Goal: Transaction & Acquisition: Purchase product/service

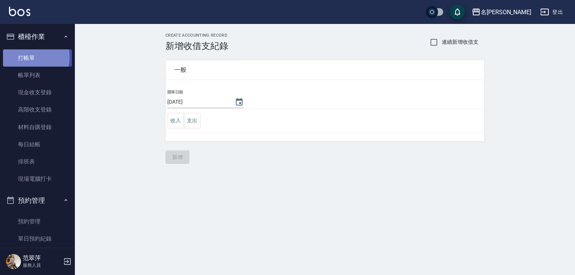
click at [25, 57] on link "打帳單" at bounding box center [37, 57] width 69 height 17
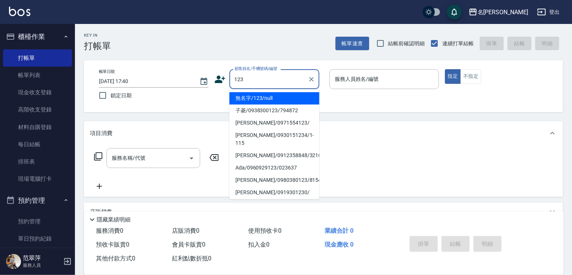
click at [279, 96] on li "無名字/123/null" at bounding box center [274, 98] width 90 height 12
type input "無名字/123/null"
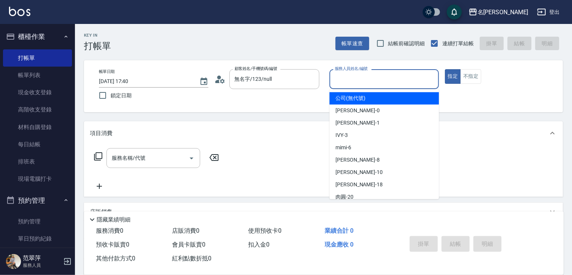
click at [354, 82] on input "服務人員姓名/編號" at bounding box center [384, 79] width 103 height 13
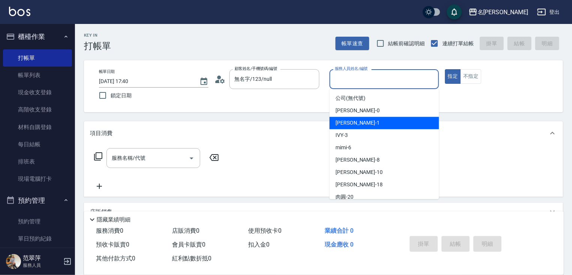
click at [346, 120] on span "[PERSON_NAME] -1" at bounding box center [357, 123] width 44 height 8
click at [370, 80] on input "[PERSON_NAME]-1" at bounding box center [378, 79] width 91 height 13
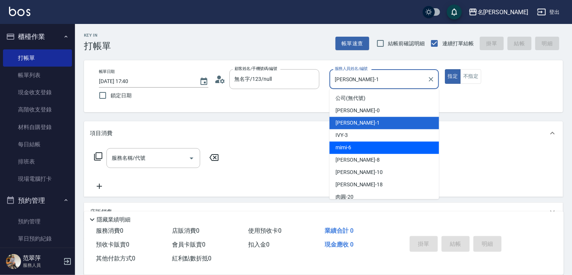
click at [353, 146] on div "mimi -6" at bounding box center [383, 148] width 109 height 12
type input "mimi-6"
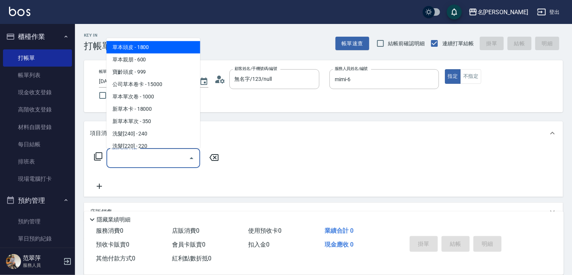
click at [157, 154] on input "服務名稱/代號" at bounding box center [148, 158] width 76 height 13
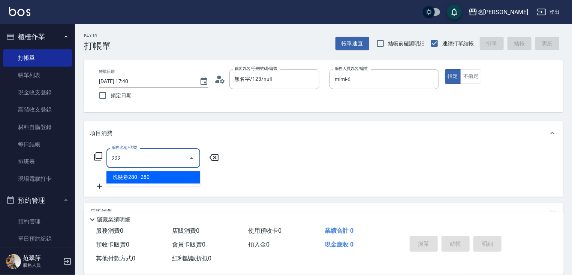
type input "洗髮卷280(232)"
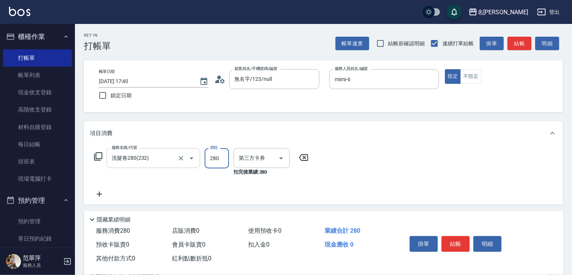
type input "舊有卡券"
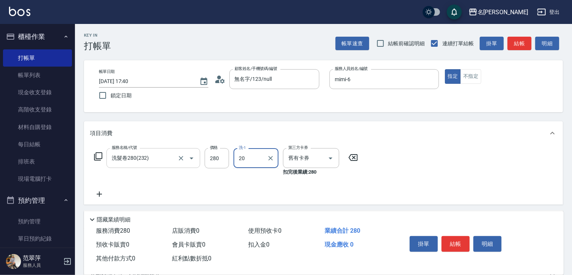
type input "肉圓-20"
click at [465, 242] on button "結帳" at bounding box center [455, 244] width 28 height 16
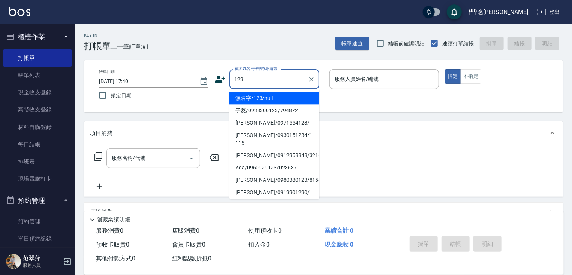
click at [282, 96] on li "無名字/123/null" at bounding box center [274, 98] width 90 height 12
type input "無名字/123/null"
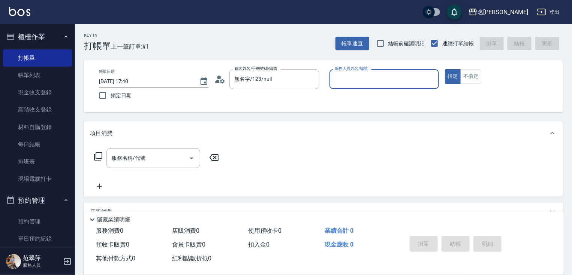
click at [355, 87] on div "服務人員姓名/編號" at bounding box center [383, 79] width 109 height 20
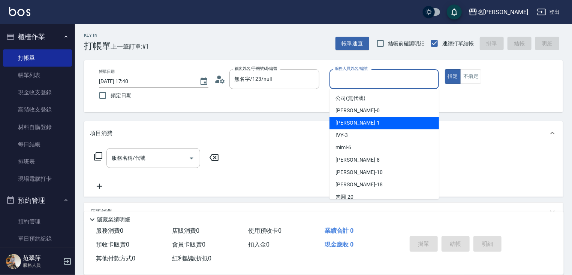
click at [361, 123] on div "[PERSON_NAME] -1" at bounding box center [383, 123] width 109 height 12
type input "[PERSON_NAME]-1"
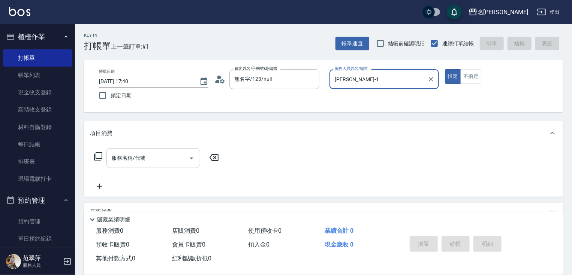
click at [163, 156] on input "服務名稱/代號" at bounding box center [148, 158] width 76 height 13
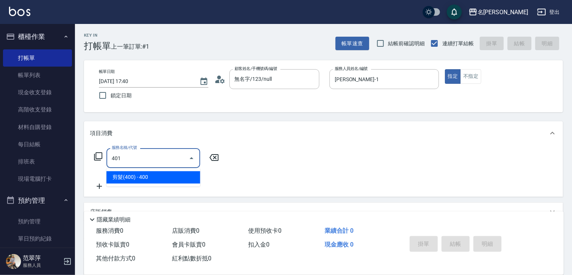
type input "剪髮(400)(401)"
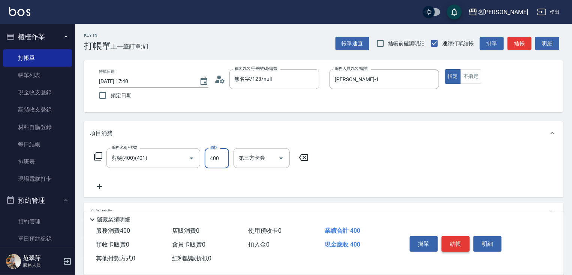
click at [449, 247] on button "結帳" at bounding box center [455, 244] width 28 height 16
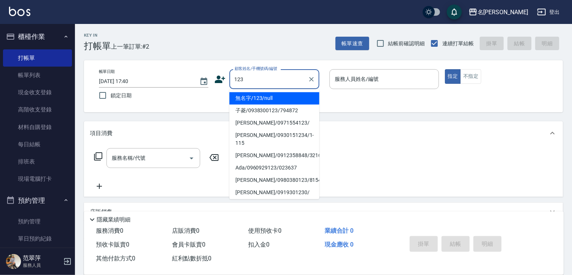
click at [295, 94] on li "無名字/123/null" at bounding box center [274, 98] width 90 height 12
type input "無名字/123/null"
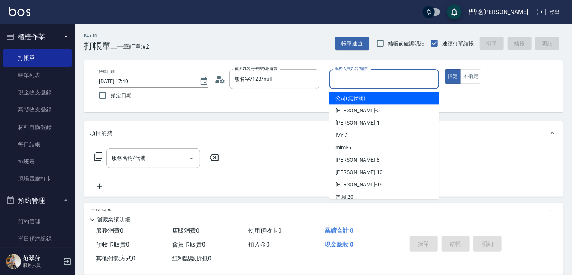
click at [343, 81] on input "服務人員姓名/編號" at bounding box center [384, 79] width 103 height 13
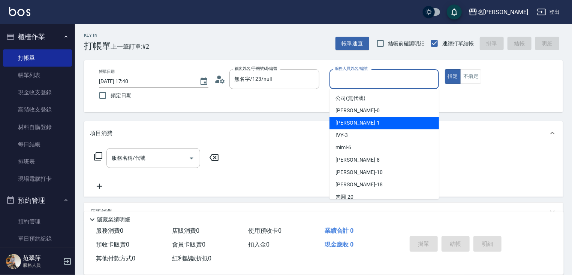
click at [358, 125] on div "[PERSON_NAME] -1" at bounding box center [383, 123] width 109 height 12
type input "[PERSON_NAME]-1"
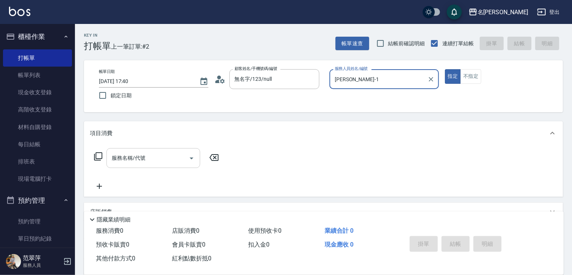
click at [133, 163] on input "服務名稱/代號" at bounding box center [148, 158] width 76 height 13
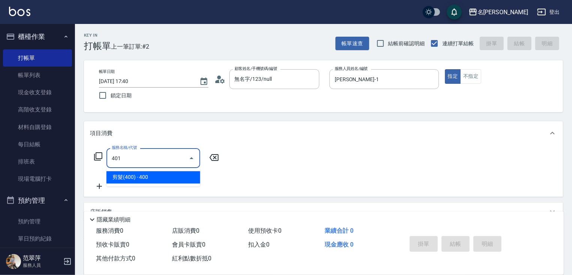
type input "剪髮(400)(401)"
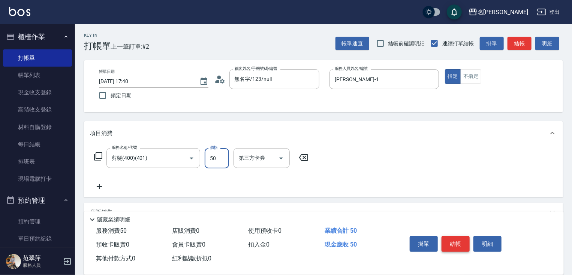
type input "50"
click at [454, 240] on button "結帳" at bounding box center [455, 244] width 28 height 16
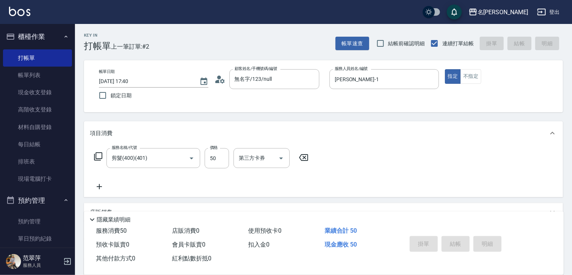
type input "[DATE] 17:41"
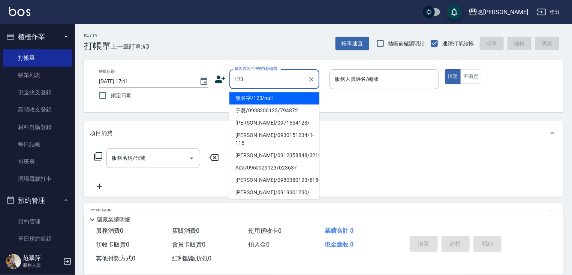
click at [283, 97] on li "無名字/123/null" at bounding box center [274, 98] width 90 height 12
type input "無名字/123/null"
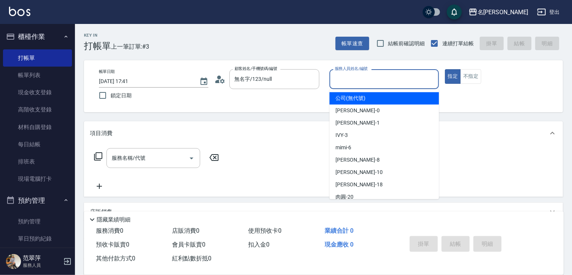
click at [379, 79] on input "服務人員姓名/編號" at bounding box center [384, 79] width 103 height 13
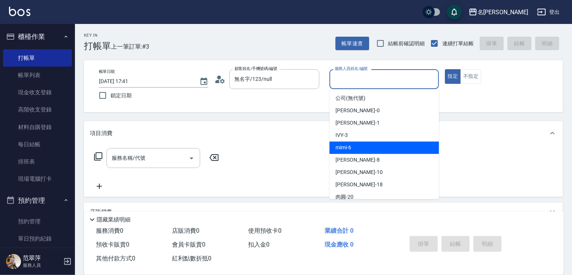
click at [351, 145] on div "mimi -6" at bounding box center [383, 148] width 109 height 12
type input "mimi-6"
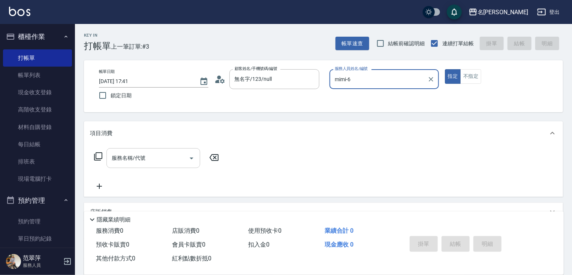
click at [160, 151] on div "服務名稱/代號" at bounding box center [153, 158] width 94 height 20
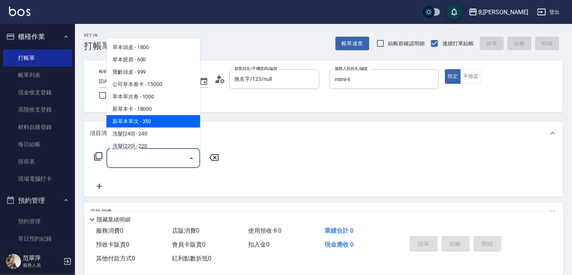
click at [145, 118] on span "新草本單次 - 350" at bounding box center [153, 121] width 94 height 12
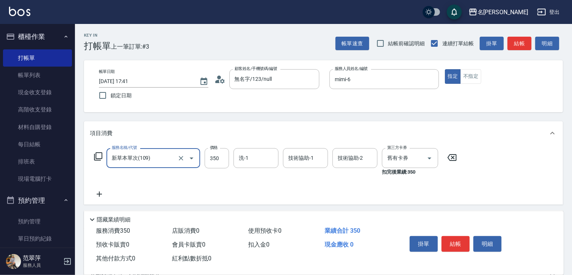
click at [164, 165] on div "新草本單次(109) 服務名稱/代號" at bounding box center [153, 158] width 94 height 20
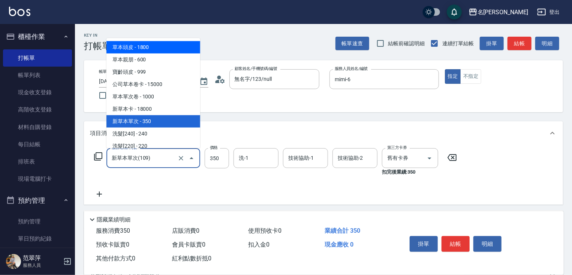
click at [163, 47] on span "草本頭皮 - 1800" at bounding box center [153, 47] width 94 height 12
type input "草本頭皮(101)"
type input "1800"
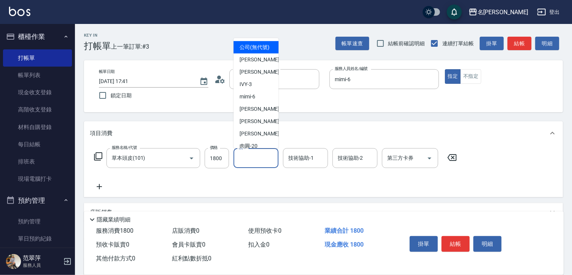
click at [250, 160] on input "洗-1" at bounding box center [256, 158] width 38 height 13
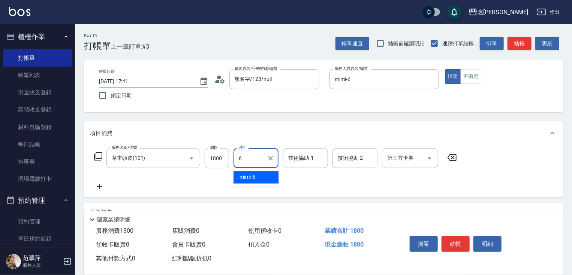
type input "mimi-6"
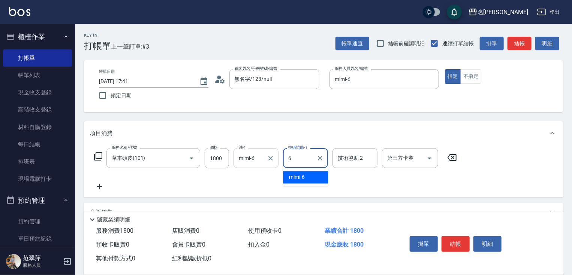
type input "mimi-6"
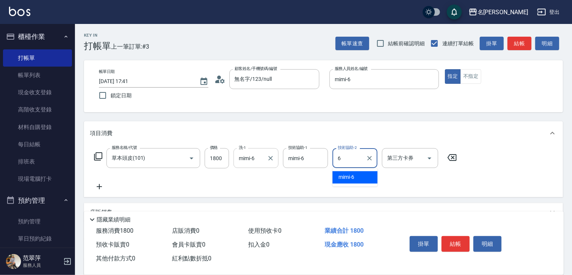
type input "mimi-6"
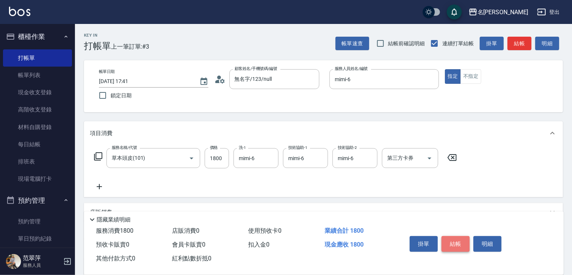
click at [453, 241] on button "結帳" at bounding box center [455, 244] width 28 height 16
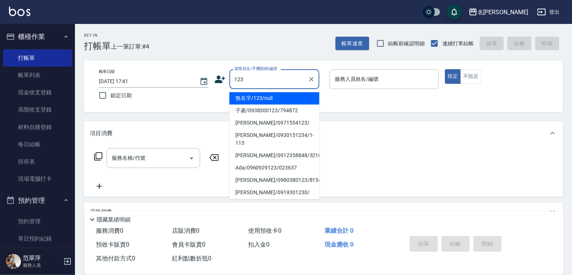
click at [276, 97] on li "無名字/123/null" at bounding box center [274, 98] width 90 height 12
type input "無名字/123/null"
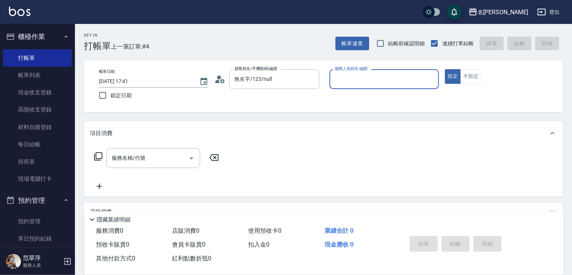
click at [350, 84] on input "服務人員姓名/編號" at bounding box center [384, 79] width 103 height 13
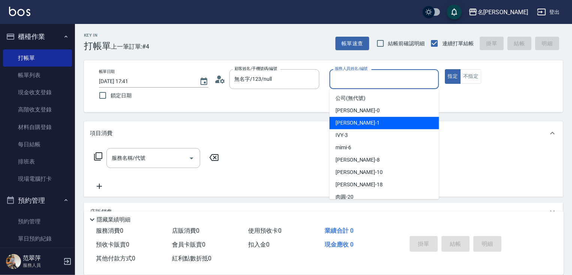
drag, startPoint x: 355, startPoint y: 125, endPoint x: 316, endPoint y: 129, distance: 38.8
click at [354, 125] on span "[PERSON_NAME] -1" at bounding box center [357, 123] width 44 height 8
type input "[PERSON_NAME]-1"
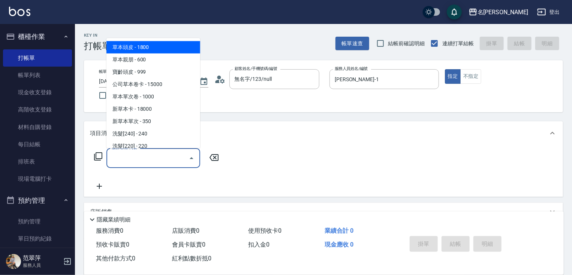
drag, startPoint x: 160, startPoint y: 162, endPoint x: 98, endPoint y: 156, distance: 62.5
click at [157, 162] on input "服務名稱/代號" at bounding box center [148, 158] width 76 height 13
click at [100, 156] on icon at bounding box center [98, 156] width 9 height 9
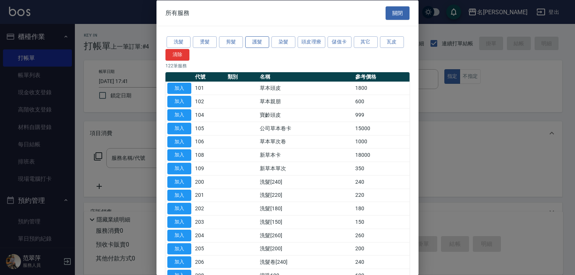
click at [254, 42] on button "護髮" at bounding box center [257, 42] width 24 height 12
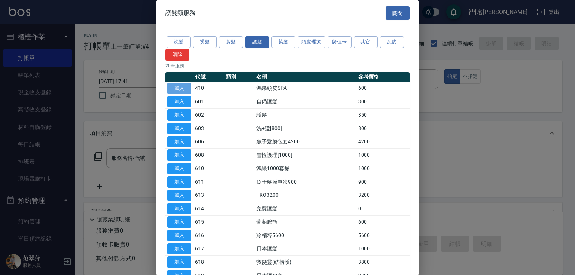
click at [184, 86] on button "加入" at bounding box center [179, 88] width 24 height 12
type input "鴻果頭皮SPA(410)"
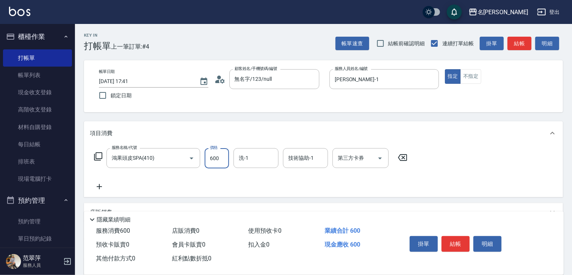
click at [211, 155] on input "600" at bounding box center [216, 158] width 24 height 20
type input "400"
type input "鴨肉-23"
click at [455, 242] on button "結帳" at bounding box center [455, 244] width 28 height 16
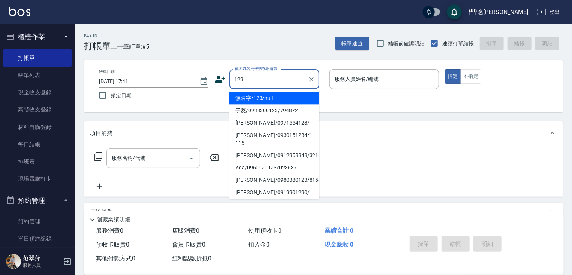
click at [270, 91] on ul "無名字/123/null 子菱/0938300123/794872 [PERSON_NAME]/0971554123/ [PERSON_NAME]/09301…" at bounding box center [274, 144] width 90 height 110
click at [286, 97] on li "無名字/123/null" at bounding box center [274, 98] width 90 height 12
type input "無名字/123/null"
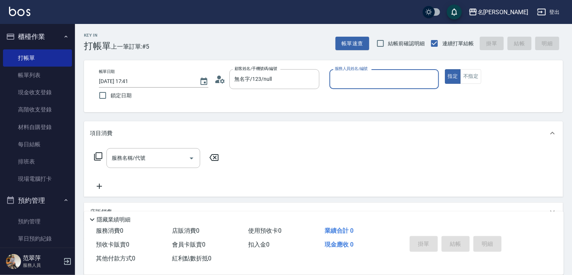
click at [355, 84] on input "服務人員姓名/編號" at bounding box center [384, 79] width 103 height 13
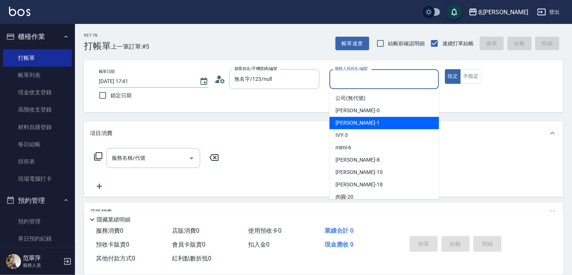
click at [353, 125] on span "[PERSON_NAME] -1" at bounding box center [357, 123] width 44 height 8
type input "[PERSON_NAME]-1"
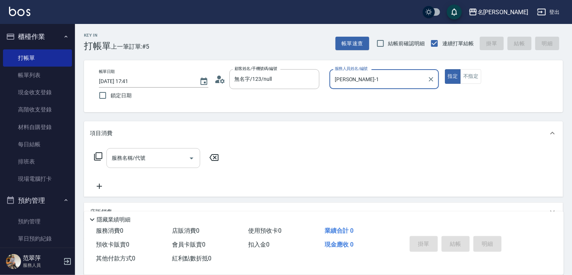
click at [167, 161] on input "服務名稱/代號" at bounding box center [148, 158] width 76 height 13
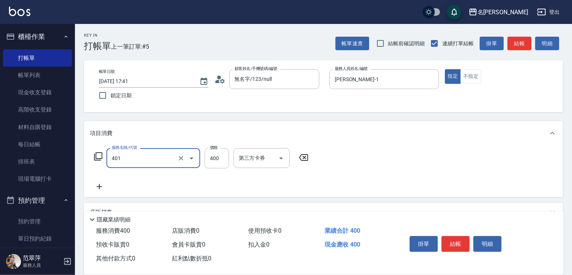
type input "剪髮(400)(401)"
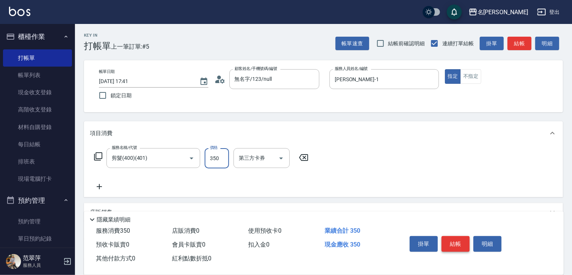
type input "350"
click at [458, 239] on button "結帳" at bounding box center [455, 244] width 28 height 16
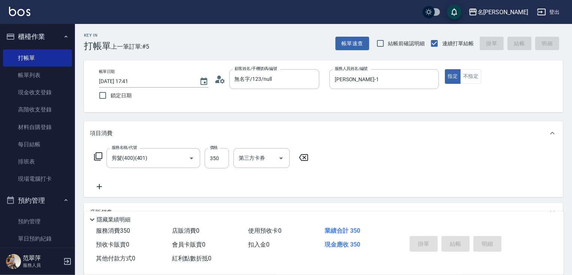
type input "[DATE] 17:42"
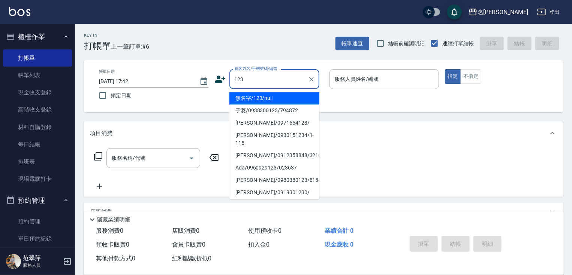
click at [284, 102] on li "無名字/123/null" at bounding box center [274, 98] width 90 height 12
type input "無名字/123/null"
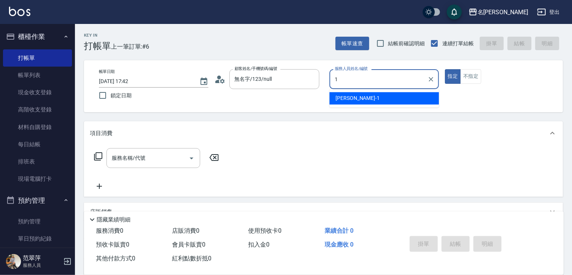
type input "[PERSON_NAME]-1"
type button "true"
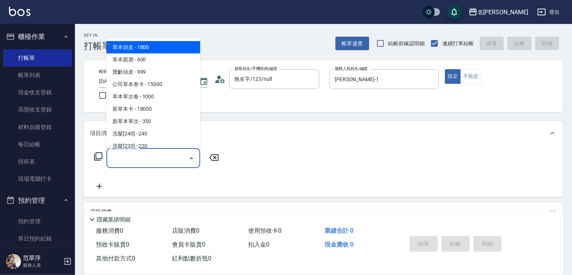
click at [158, 162] on input "服務名稱/代號" at bounding box center [148, 158] width 76 height 13
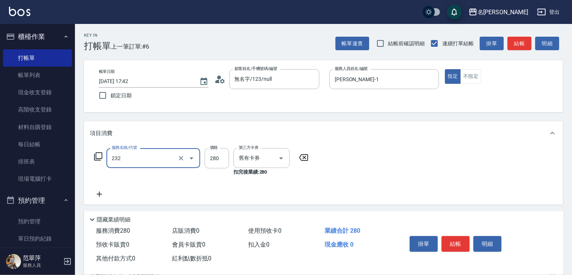
type input "洗髮卷280(232)"
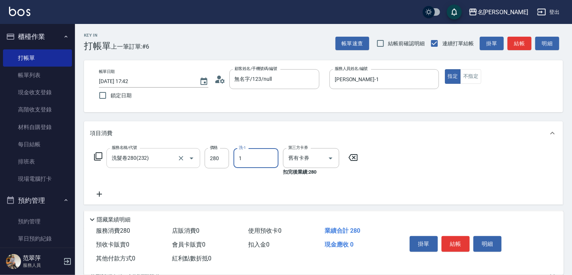
type input "[PERSON_NAME]-1"
click at [458, 239] on button "結帳" at bounding box center [455, 244] width 28 height 16
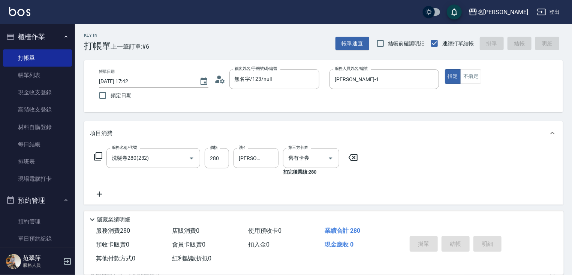
type input "[DATE] 17:43"
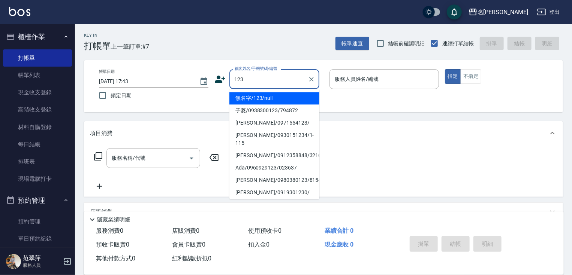
click at [288, 94] on li "無名字/123/null" at bounding box center [274, 98] width 90 height 12
type input "無名字/123/null"
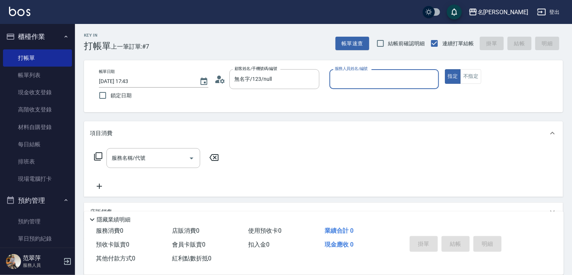
click at [350, 78] on input "服務人員姓名/編號" at bounding box center [384, 79] width 103 height 13
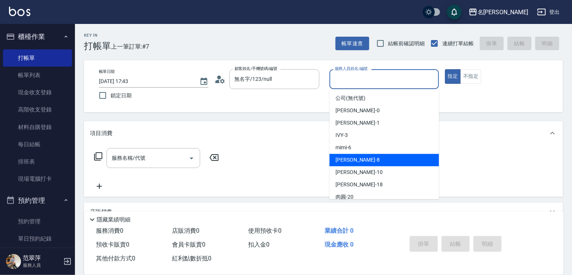
click at [359, 162] on div "曉容 -8" at bounding box center [383, 160] width 109 height 12
type input "曉容-8"
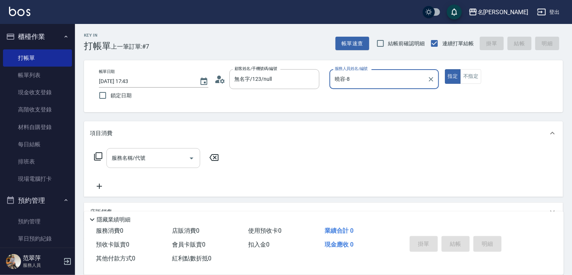
click at [165, 162] on input "服務名稱/代號" at bounding box center [148, 158] width 76 height 13
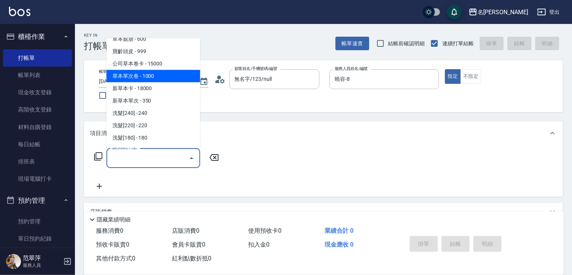
scroll to position [30, 0]
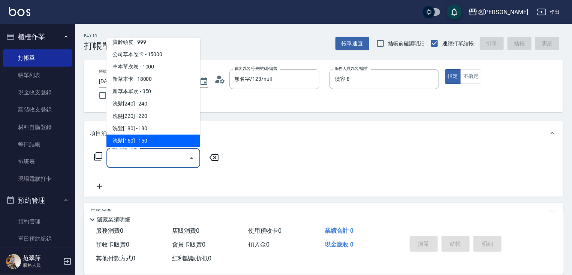
click at [151, 140] on span "洗髮[150] - 150" at bounding box center [153, 141] width 94 height 12
type input "洗髮[150](203)"
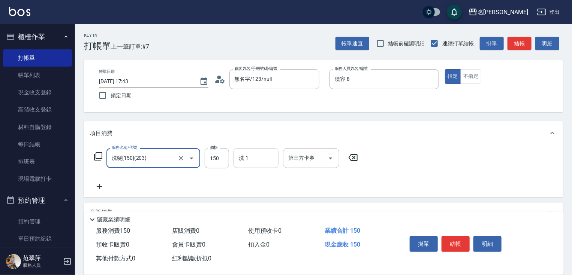
click at [268, 157] on input "洗-1" at bounding box center [256, 158] width 38 height 13
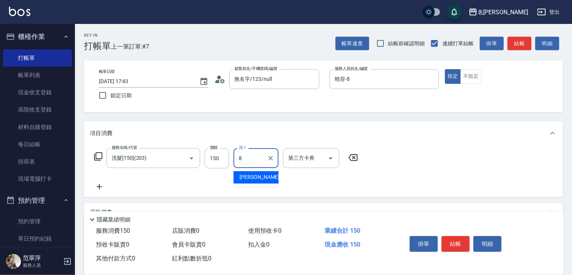
type input "曉容-8"
click at [455, 247] on button "結帳" at bounding box center [455, 244] width 28 height 16
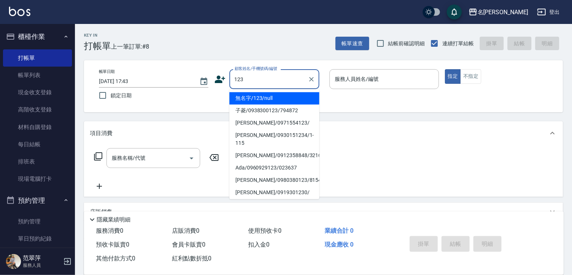
click at [289, 98] on li "無名字/123/null" at bounding box center [274, 98] width 90 height 12
type input "無名字/123/null"
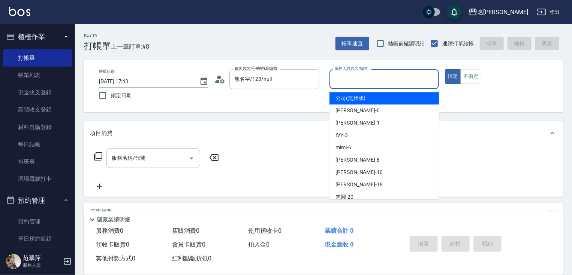
click at [338, 76] on input "服務人員姓名/編號" at bounding box center [384, 79] width 103 height 13
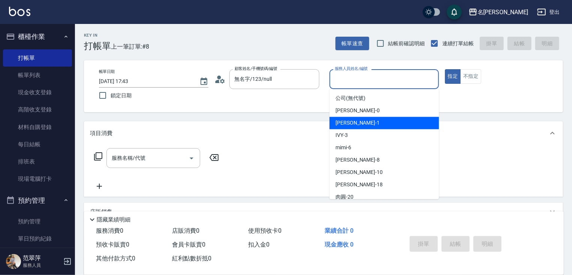
click at [349, 126] on span "[PERSON_NAME] -1" at bounding box center [357, 123] width 44 height 8
type input "[PERSON_NAME]-1"
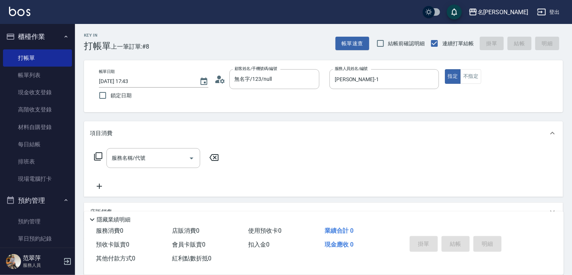
click at [97, 155] on icon at bounding box center [98, 156] width 9 height 9
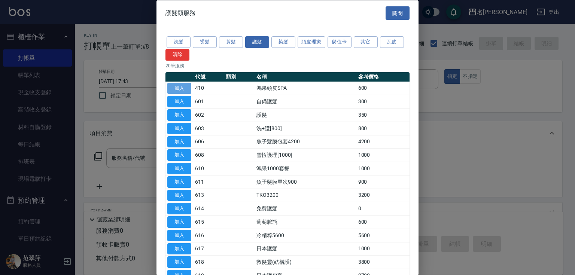
click at [178, 85] on button "加入" at bounding box center [179, 88] width 24 height 12
type input "鴻果頭皮SPA(410)"
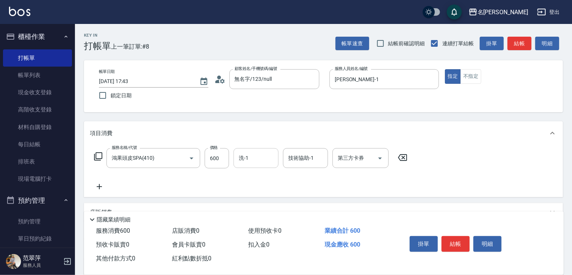
click at [252, 157] on input "洗-1" at bounding box center [256, 158] width 38 height 13
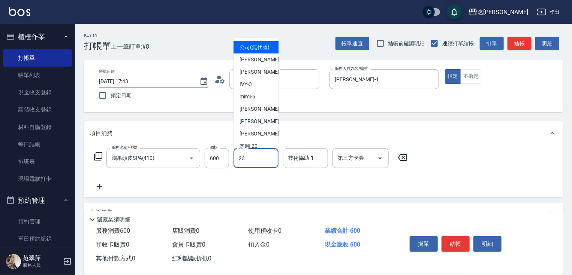
type input "鴨肉-23"
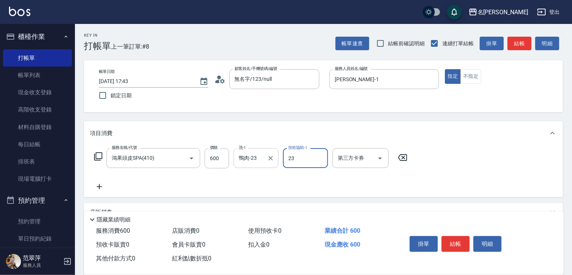
type input "鴨肉-23"
click at [97, 185] on icon at bounding box center [99, 186] width 19 height 9
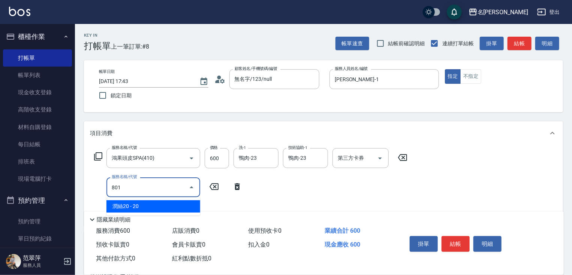
type input "潤絲20(801)"
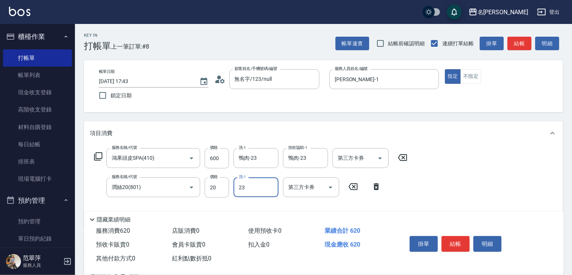
type input "鴨肉-23"
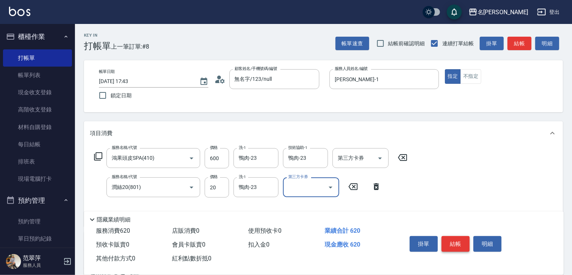
click at [457, 242] on button "結帳" at bounding box center [455, 244] width 28 height 16
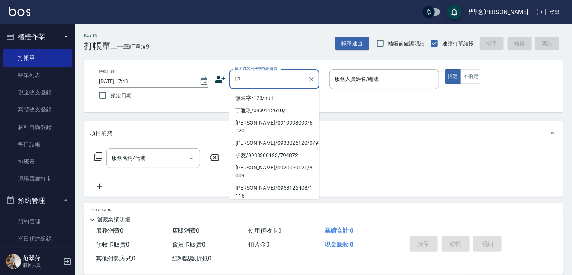
drag, startPoint x: 278, startPoint y: 93, endPoint x: 370, endPoint y: 78, distance: 93.8
click at [279, 93] on li "無名字/123/null" at bounding box center [274, 98] width 90 height 12
type input "無名字/123/null"
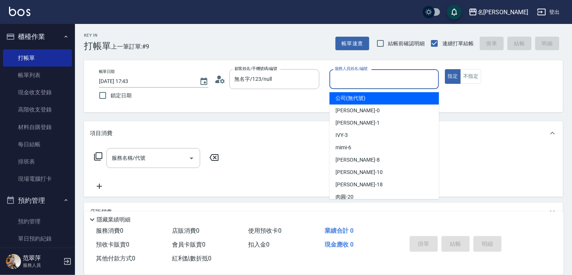
click at [371, 78] on input "服務人員姓名/編號" at bounding box center [384, 79] width 103 height 13
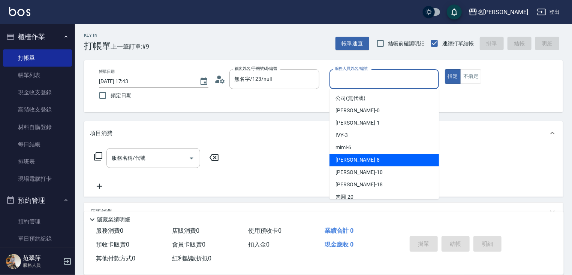
click at [356, 158] on div "曉容 -8" at bounding box center [383, 160] width 109 height 12
type input "曉容-8"
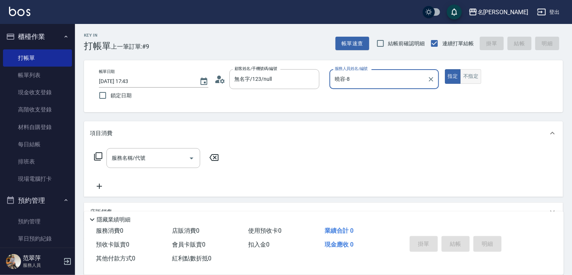
click at [470, 82] on button "不指定" at bounding box center [470, 76] width 21 height 15
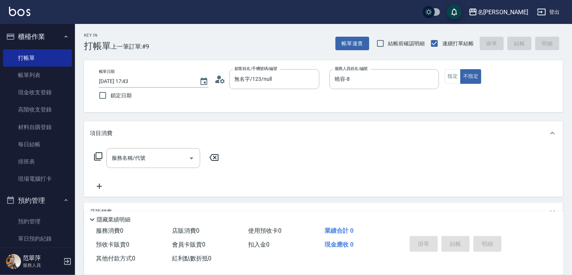
click at [162, 169] on div "服務名稱/代號 服務名稱/代號" at bounding box center [156, 169] width 133 height 43
click at [161, 160] on input "服務名稱/代號" at bounding box center [148, 158] width 76 height 13
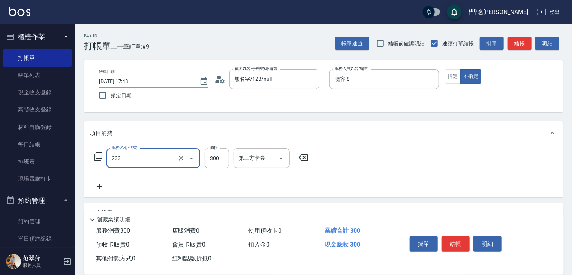
type input "洗髮300(233)"
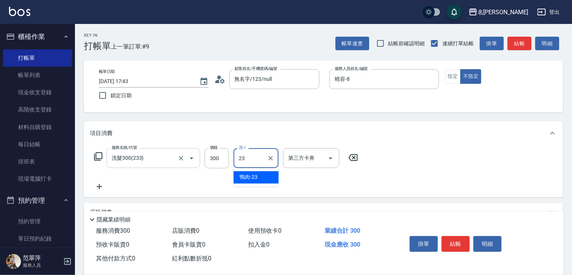
type input "鴨肉-23"
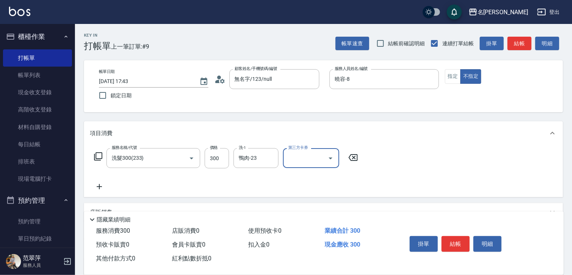
click at [100, 187] on icon at bounding box center [99, 186] width 5 height 5
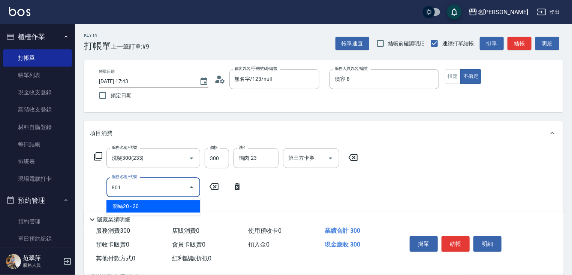
type input "潤絲20(801)"
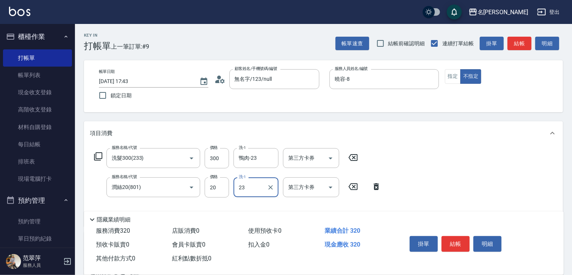
type input "鴨肉-23"
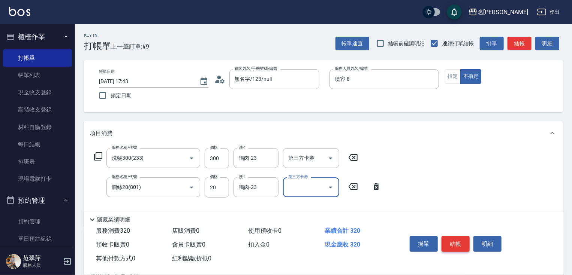
click at [460, 246] on button "結帳" at bounding box center [455, 244] width 28 height 16
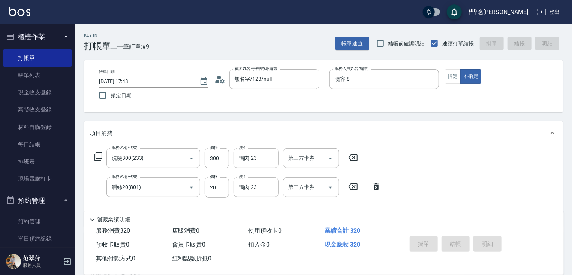
type input "[DATE] 17:44"
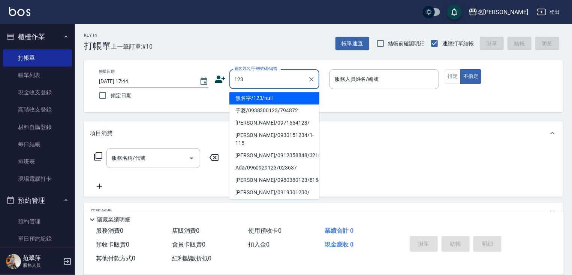
click at [283, 96] on li "無名字/123/null" at bounding box center [274, 98] width 90 height 12
type input "無名字/123/null"
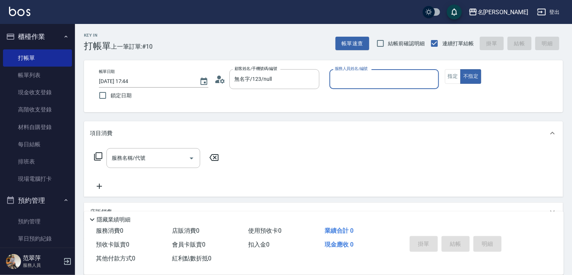
click at [342, 82] on input "服務人員姓名/編號" at bounding box center [384, 79] width 103 height 13
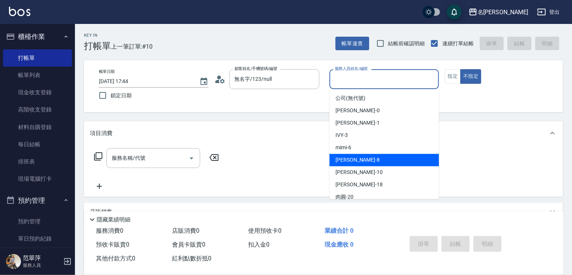
click at [358, 159] on div "曉容 -8" at bounding box center [383, 160] width 109 height 12
type input "曉容-8"
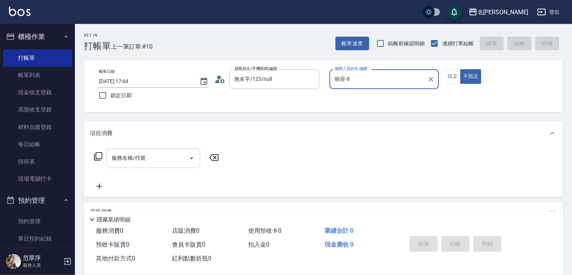
click at [159, 156] on input "服務名稱/代號" at bounding box center [148, 158] width 76 height 13
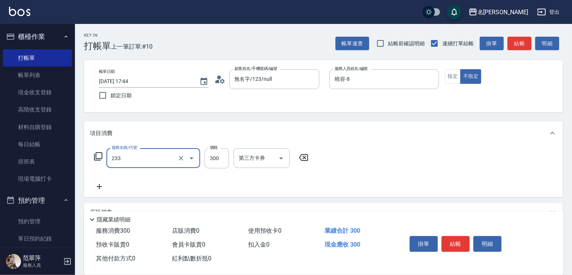
type input "洗髮300(233)"
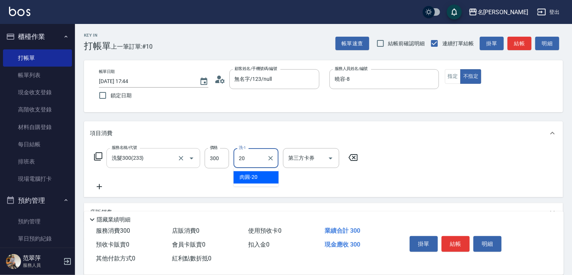
type input "肉圓-20"
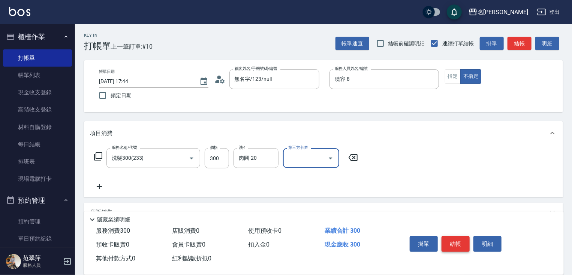
click at [459, 236] on button "結帳" at bounding box center [455, 244] width 28 height 16
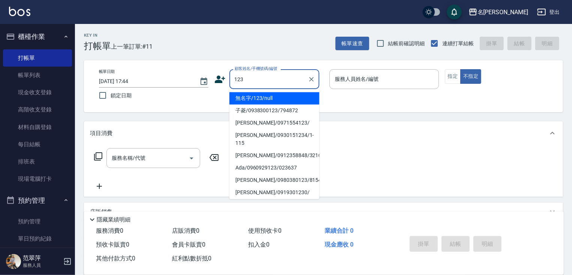
click at [274, 100] on li "無名字/123/null" at bounding box center [274, 98] width 90 height 12
type input "無名字/123/null"
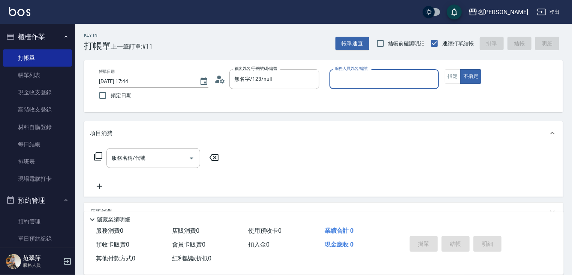
drag, startPoint x: 349, startPoint y: 82, endPoint x: 351, endPoint y: 88, distance: 6.6
click at [350, 83] on input "服務人員姓名/編號" at bounding box center [384, 79] width 103 height 13
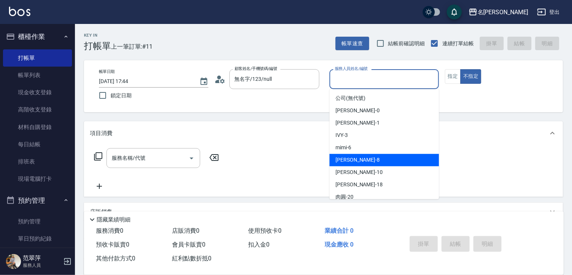
click at [354, 161] on div "曉容 -8" at bounding box center [383, 160] width 109 height 12
type input "曉容-8"
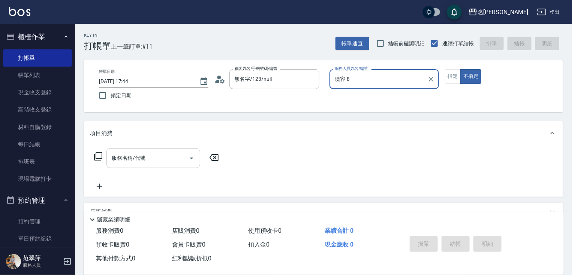
click at [167, 155] on input "服務名稱/代號" at bounding box center [148, 158] width 76 height 13
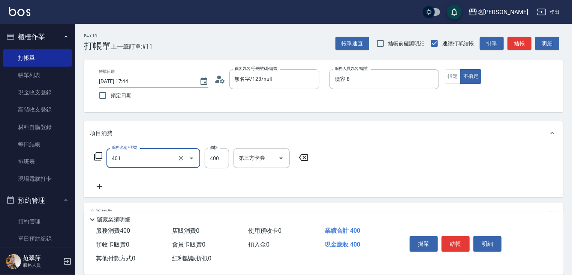
type input "剪髮(400)(401)"
click at [120, 261] on span "其他付款方式 0" at bounding box center [115, 258] width 39 height 7
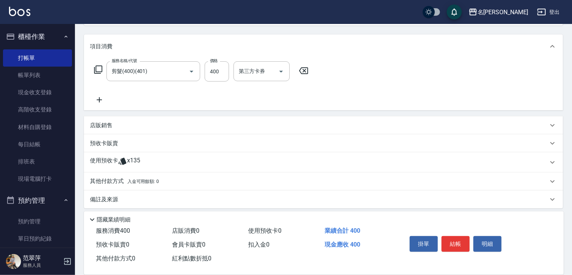
scroll to position [91, 0]
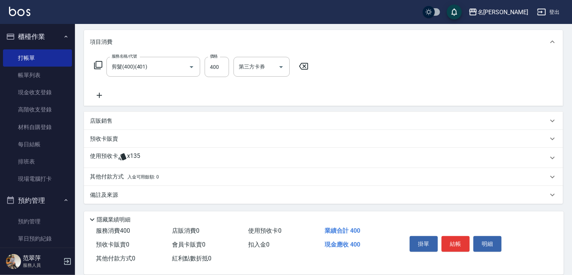
click at [119, 175] on p "其他付款方式 入金可用餘額: 0" at bounding box center [124, 177] width 69 height 8
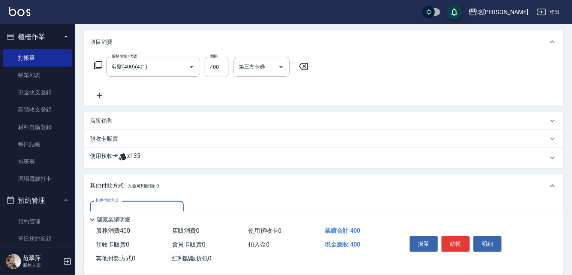
scroll to position [0, 0]
click at [146, 206] on input "其他付款方式" at bounding box center [136, 210] width 87 height 13
click at [149, 240] on span "信用卡" at bounding box center [137, 242] width 94 height 12
type input "信用卡"
click at [194, 206] on input "0" at bounding box center [216, 211] width 56 height 20
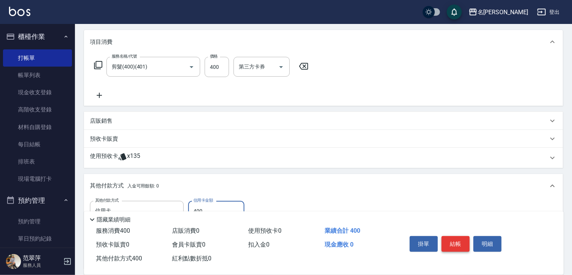
type input "400"
click at [452, 242] on button "結帳" at bounding box center [455, 244] width 28 height 16
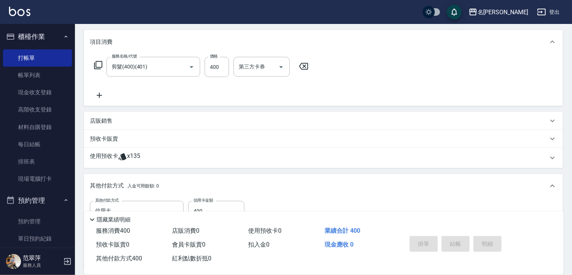
type input "[DATE] 17:45"
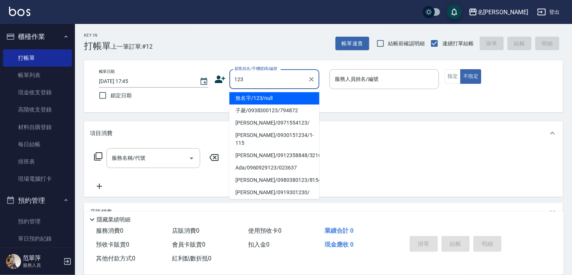
click at [289, 94] on li "無名字/123/null" at bounding box center [274, 98] width 90 height 12
type input "無名字/123/null"
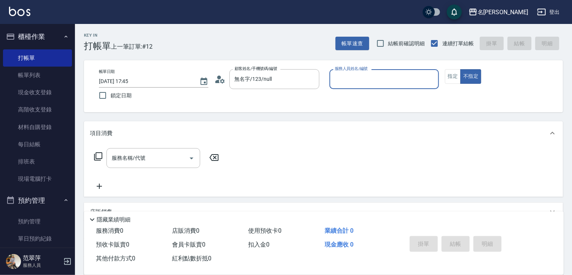
click at [343, 82] on input "服務人員姓名/編號" at bounding box center [384, 79] width 103 height 13
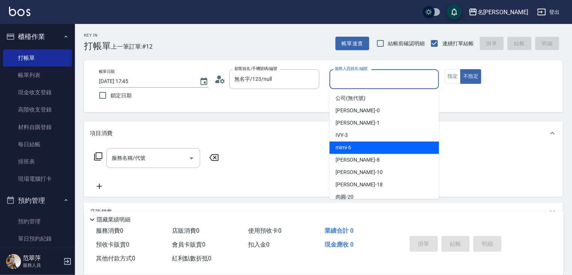
click at [361, 149] on div "mimi -6" at bounding box center [383, 148] width 109 height 12
type input "mimi-6"
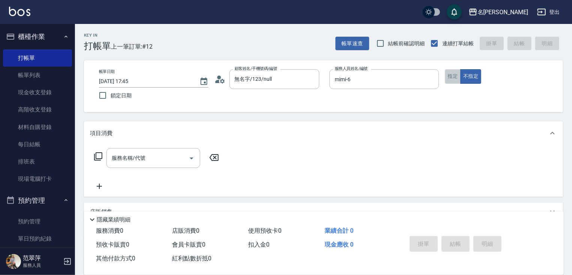
click at [458, 75] on button "指定" at bounding box center [453, 76] width 16 height 15
click at [165, 157] on input "服務名稱/代號" at bounding box center [148, 158] width 76 height 13
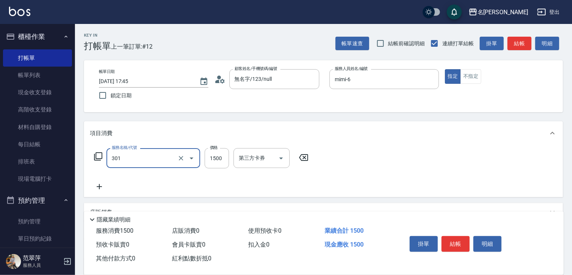
type input "燙髮(1500)(301)"
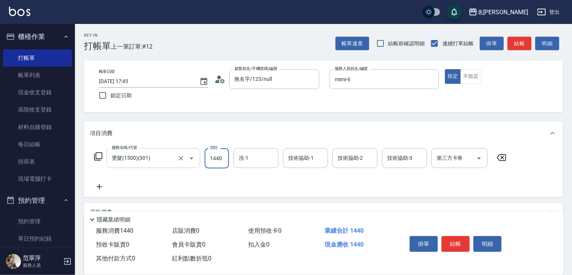
type input "1440"
type input "mimi-6"
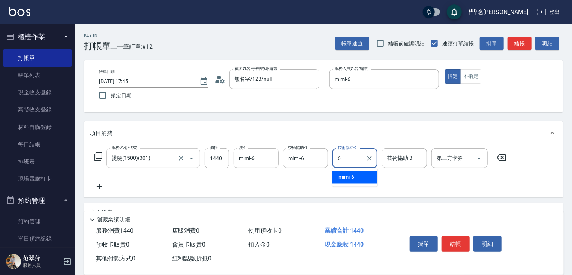
type input "mimi-6"
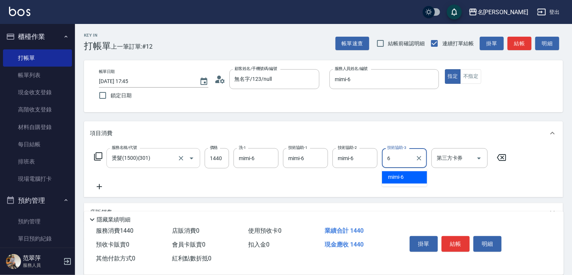
type input "mimi-6"
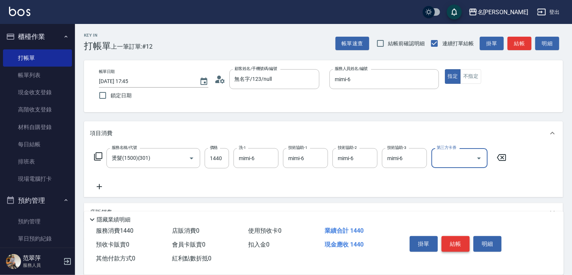
click at [455, 240] on button "結帳" at bounding box center [455, 244] width 28 height 16
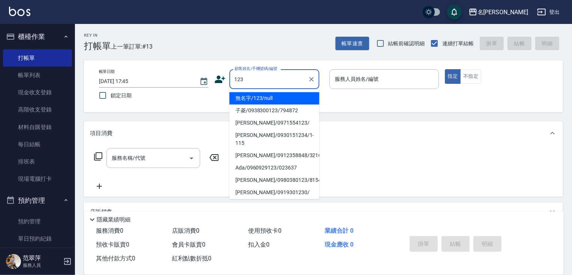
click at [292, 99] on li "無名字/123/null" at bounding box center [274, 98] width 90 height 12
type input "無名字/123/null"
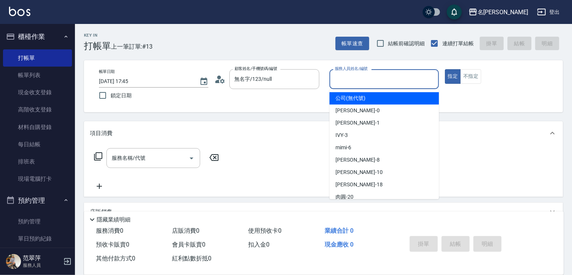
click at [384, 81] on input "服務人員姓名/編號" at bounding box center [384, 79] width 103 height 13
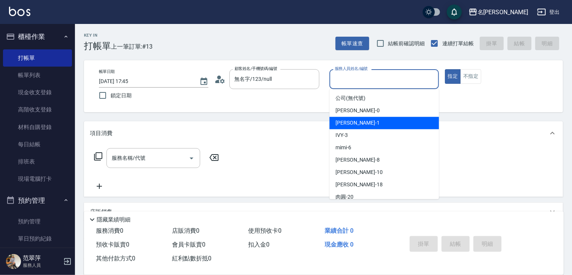
click at [364, 124] on div "[PERSON_NAME] -1" at bounding box center [383, 123] width 109 height 12
type input "[PERSON_NAME]-1"
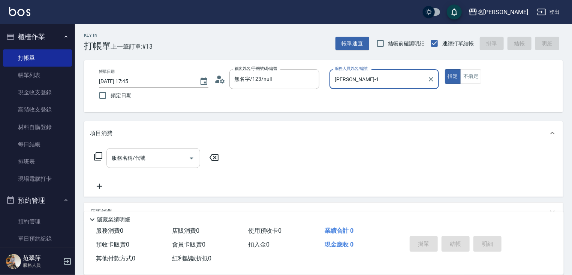
click at [151, 159] on input "服務名稱/代號" at bounding box center [148, 158] width 76 height 13
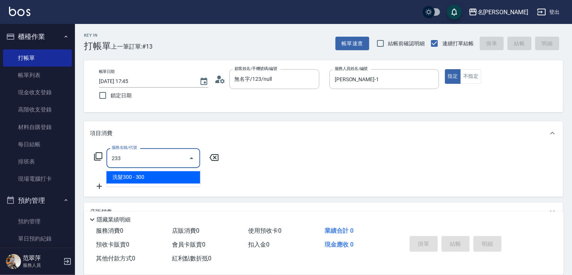
type input "洗髮300(233)"
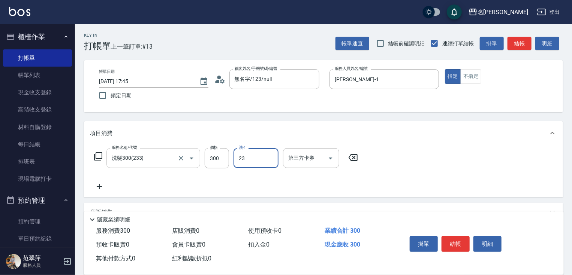
type input "鴨肉-23"
click at [459, 245] on button "結帳" at bounding box center [455, 244] width 28 height 16
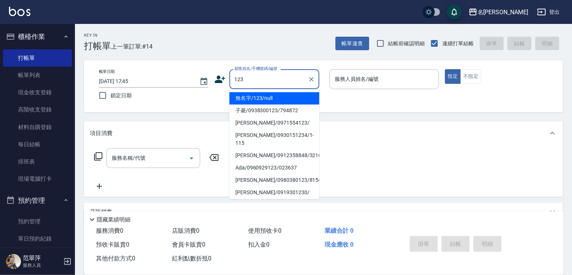
drag, startPoint x: 286, startPoint y: 97, endPoint x: 332, endPoint y: 85, distance: 47.6
click at [286, 97] on li "無名字/123/null" at bounding box center [274, 98] width 90 height 12
type input "無名字/123/null"
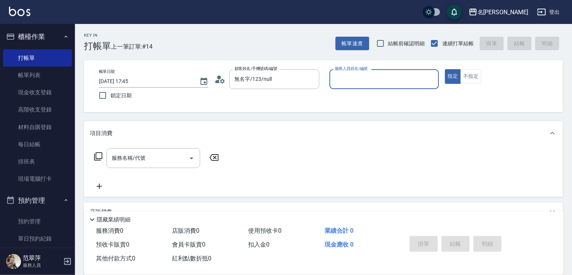
click at [339, 81] on input "服務人員姓名/編號" at bounding box center [384, 79] width 103 height 13
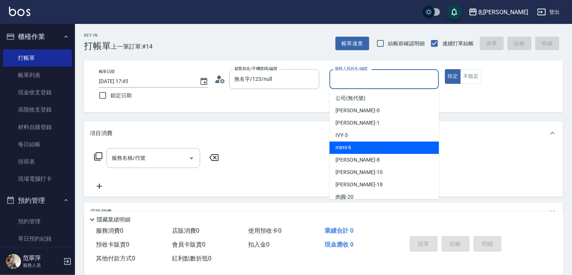
drag, startPoint x: 365, startPoint y: 149, endPoint x: 319, endPoint y: 155, distance: 46.1
click at [365, 149] on div "mimi -6" at bounding box center [383, 148] width 109 height 12
type input "mimi-6"
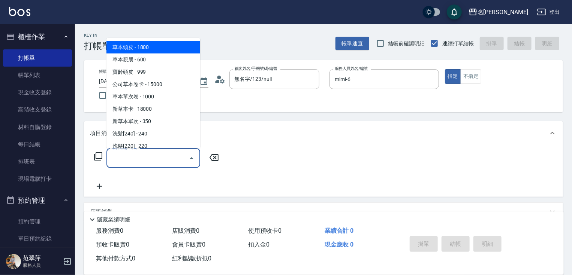
click at [158, 160] on input "服務名稱/代號" at bounding box center [148, 158] width 76 height 13
click at [160, 45] on span "草本頭皮 - 1800" at bounding box center [153, 47] width 94 height 12
type input "草本頭皮(101)"
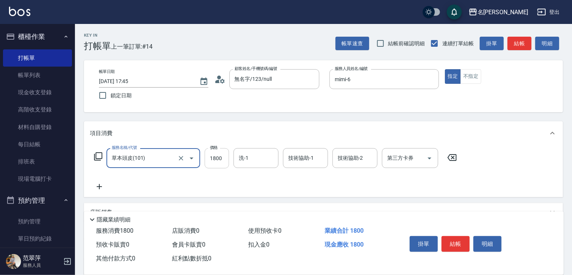
click at [219, 163] on input "1800" at bounding box center [216, 158] width 24 height 20
type input "2000"
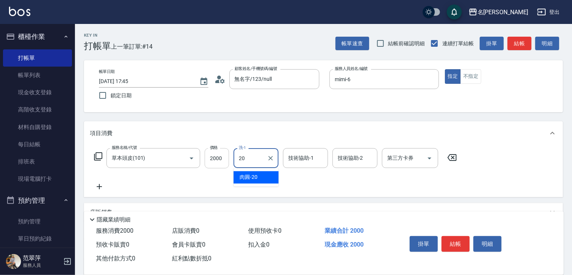
type input "肉圓-20"
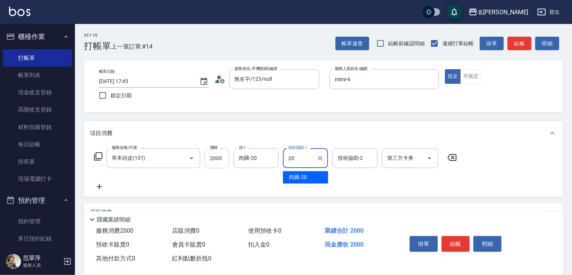
type input "肉圓-20"
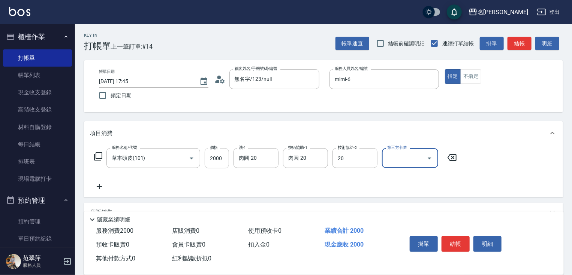
type input "肉圓-20"
click at [97, 186] on icon at bounding box center [99, 186] width 19 height 9
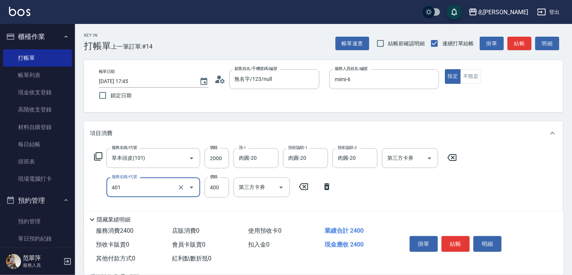
type input "剪髮(400)(401)"
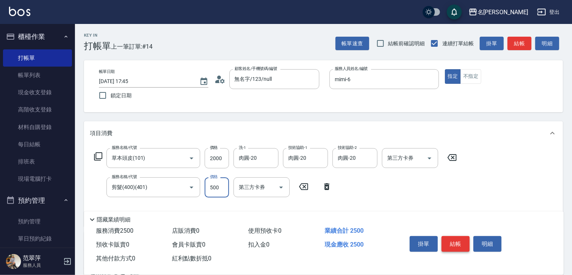
type input "500"
drag, startPoint x: 457, startPoint y: 240, endPoint x: 452, endPoint y: 241, distance: 5.3
click at [457, 240] on button "結帳" at bounding box center [455, 244] width 28 height 16
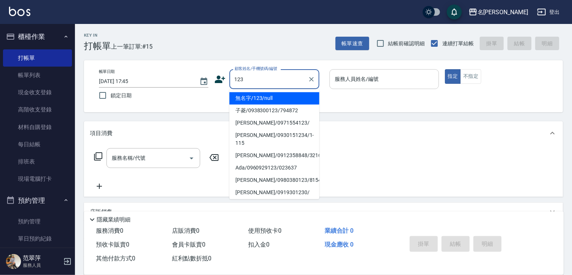
drag, startPoint x: 288, startPoint y: 96, endPoint x: 383, endPoint y: 81, distance: 95.5
click at [290, 95] on li "無名字/123/null" at bounding box center [274, 98] width 90 height 12
type input "無名字/123/null"
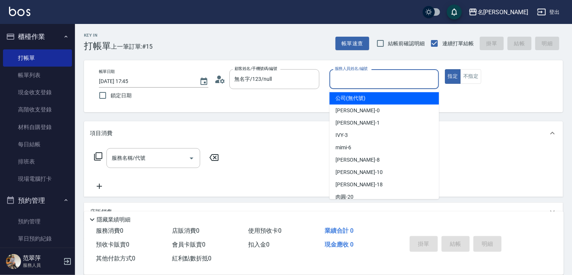
drag, startPoint x: 383, startPoint y: 81, endPoint x: 381, endPoint y: 114, distance: 32.7
click at [383, 83] on input "服務人員姓名/編號" at bounding box center [384, 79] width 103 height 13
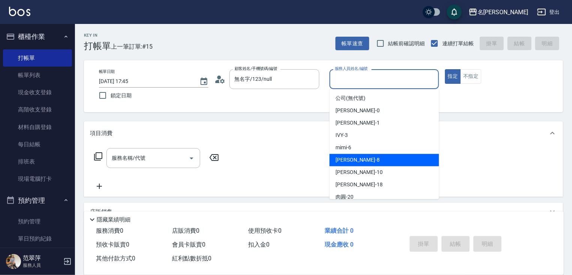
click at [362, 160] on div "曉容 -8" at bounding box center [383, 160] width 109 height 12
type input "曉容-8"
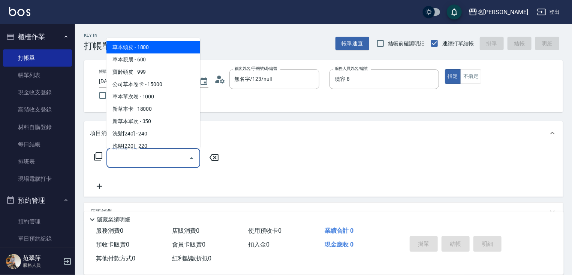
click at [155, 154] on input "服務名稱/代號" at bounding box center [148, 158] width 76 height 13
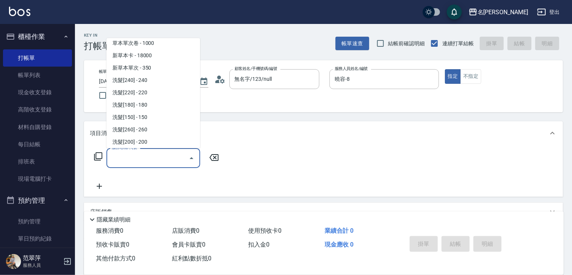
scroll to position [66, 0]
click at [148, 129] on span "洗髮[200] - 200" at bounding box center [153, 130] width 94 height 12
type input "洗髮[200](205)"
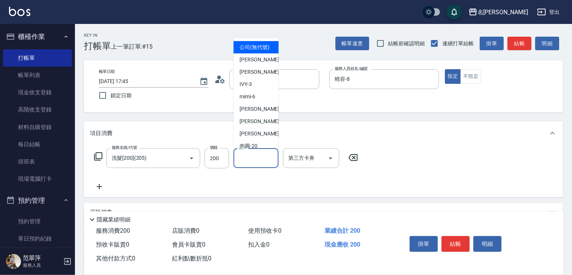
click at [257, 160] on input "洗-1" at bounding box center [256, 158] width 38 height 13
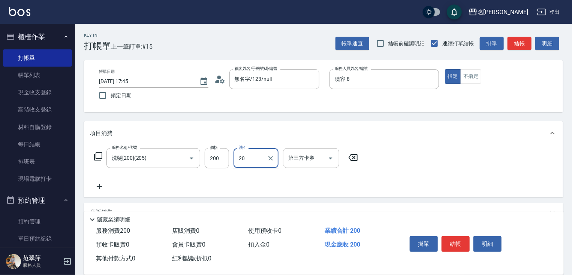
type input "肉圓-20"
click at [454, 240] on button "結帳" at bounding box center [455, 244] width 28 height 16
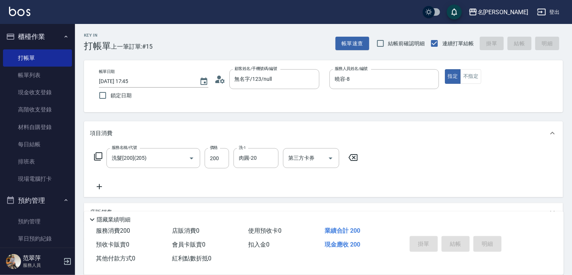
type input "[DATE] 17:46"
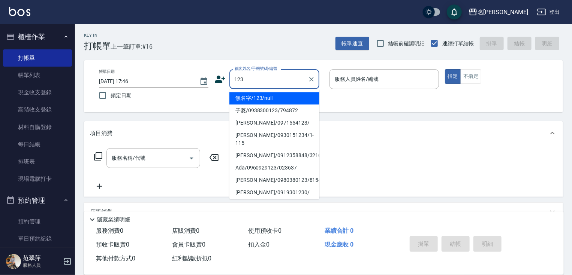
click at [286, 96] on li "無名字/123/null" at bounding box center [274, 98] width 90 height 12
type input "無名字/123/null"
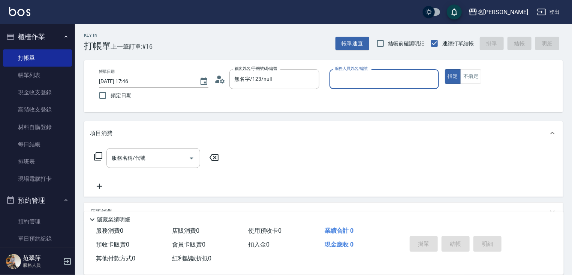
click at [353, 79] on input "服務人員姓名/編號" at bounding box center [384, 79] width 103 height 13
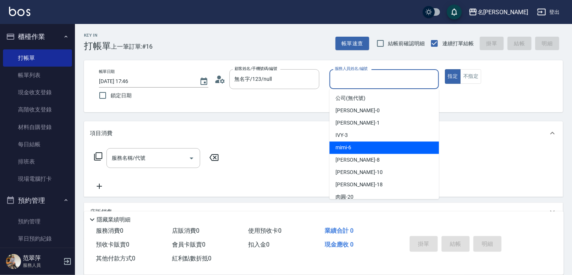
drag, startPoint x: 358, startPoint y: 152, endPoint x: 385, endPoint y: 139, distance: 29.3
click at [360, 151] on div "mimi -6" at bounding box center [383, 148] width 109 height 12
type input "mimi-6"
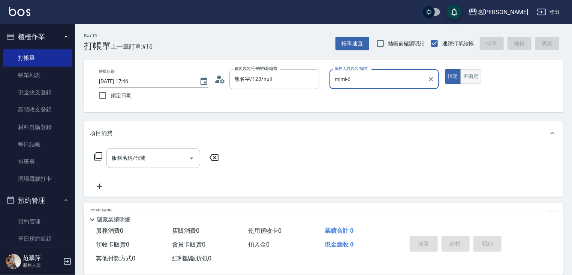
click at [473, 78] on button "不指定" at bounding box center [470, 76] width 21 height 15
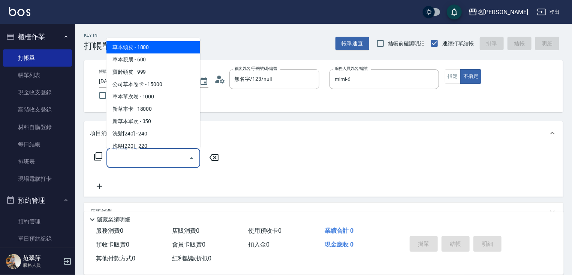
click at [137, 158] on input "服務名稱/代號" at bounding box center [148, 158] width 76 height 13
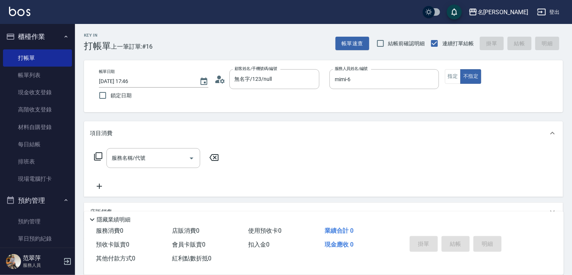
click at [100, 154] on icon at bounding box center [98, 156] width 9 height 9
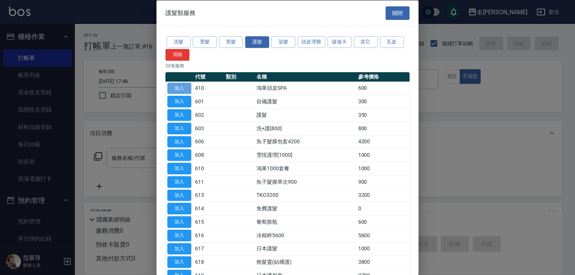
click at [177, 88] on button "加入" at bounding box center [179, 88] width 24 height 12
type input "鴻果頭皮SPA(410)"
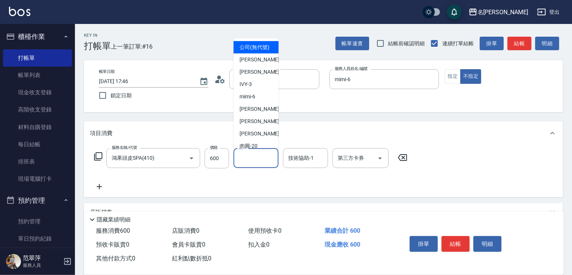
click at [256, 164] on input "洗-1" at bounding box center [256, 158] width 38 height 13
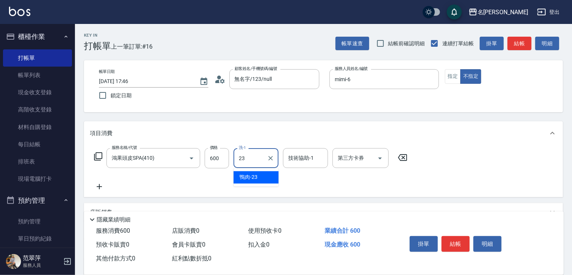
type input "鴨肉-23"
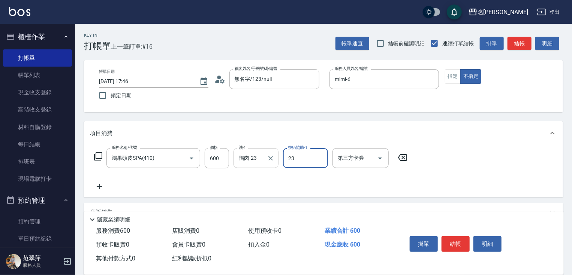
type input "鴨肉-23"
click at [96, 187] on icon at bounding box center [99, 186] width 19 height 9
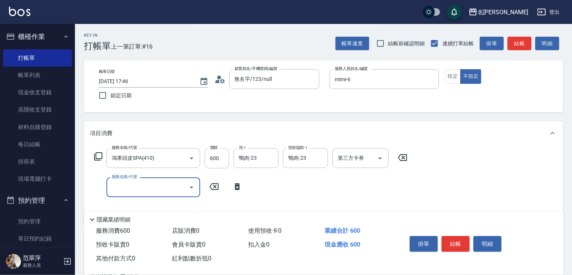
click at [123, 185] on input "服務名稱/代號" at bounding box center [148, 187] width 76 height 13
type input "潤絲20(801)"
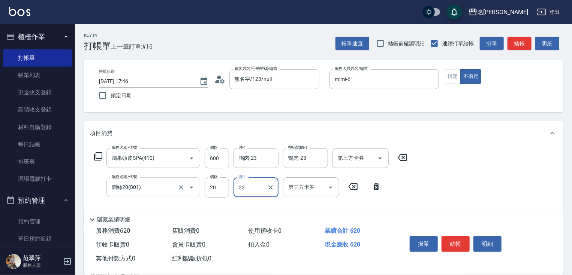
type input "鴨肉-23"
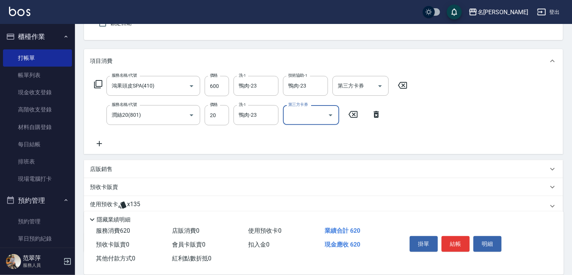
scroll to position [108, 0]
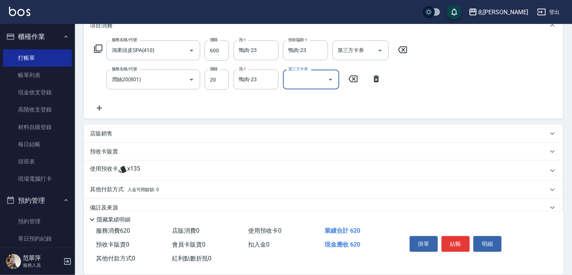
click at [117, 189] on p "其他付款方式 入金可用餘額: 0" at bounding box center [124, 190] width 69 height 8
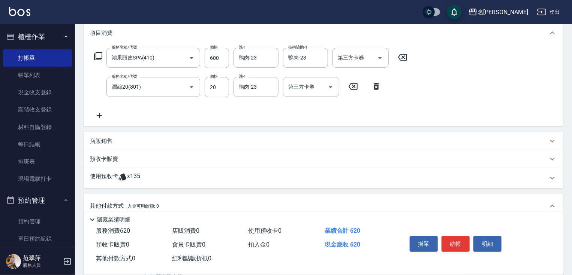
scroll to position [207, 0]
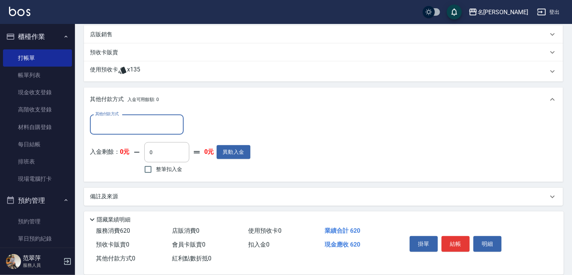
drag, startPoint x: 119, startPoint y: 119, endPoint x: 118, endPoint y: 127, distance: 7.9
click at [119, 120] on input "其他付款方式" at bounding box center [136, 124] width 87 height 13
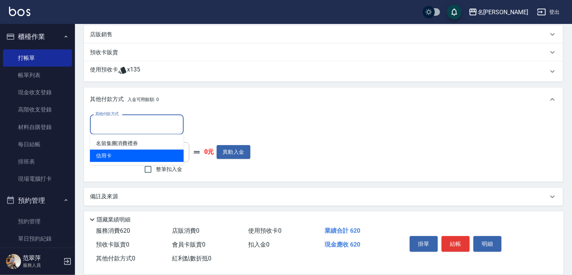
drag, startPoint x: 118, startPoint y: 154, endPoint x: 214, endPoint y: 137, distance: 98.1
click at [120, 154] on span "信用卡" at bounding box center [137, 156] width 94 height 12
type input "信用卡"
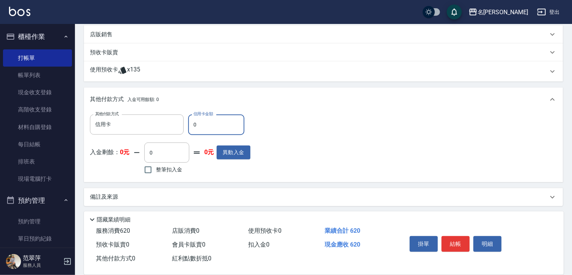
click at [190, 123] on input "0" at bounding box center [216, 125] width 56 height 20
type input "620"
click at [458, 242] on button "結帳" at bounding box center [455, 244] width 28 height 16
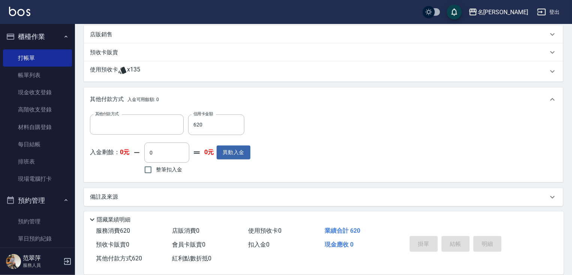
scroll to position [0, 0]
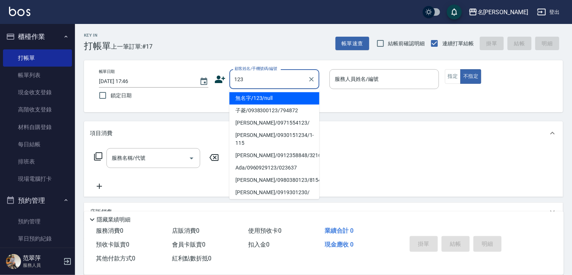
click at [271, 97] on li "無名字/123/null" at bounding box center [274, 98] width 90 height 12
type input "無名字/123/null"
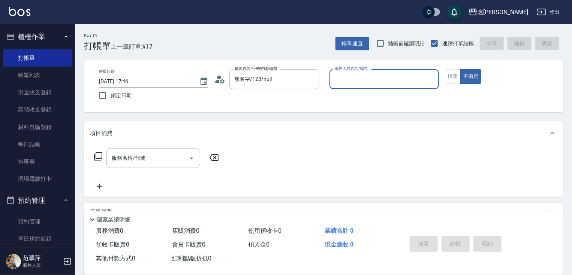
click at [346, 81] on input "服務人員姓名/編號" at bounding box center [384, 79] width 103 height 13
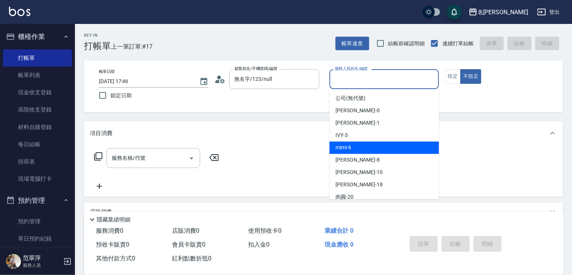
click at [358, 146] on div "mimi -6" at bounding box center [383, 148] width 109 height 12
type input "mimi-6"
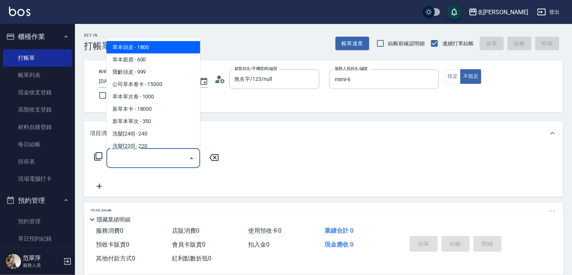
click at [150, 156] on input "服務名稱/代號" at bounding box center [148, 158] width 76 height 13
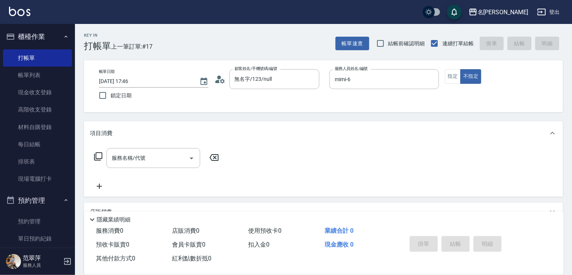
click at [97, 154] on icon at bounding box center [98, 156] width 9 height 9
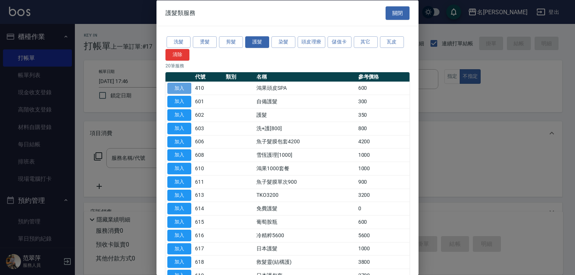
click at [181, 88] on button "加入" at bounding box center [179, 88] width 24 height 12
type input "鴻果頭皮SPA(410)"
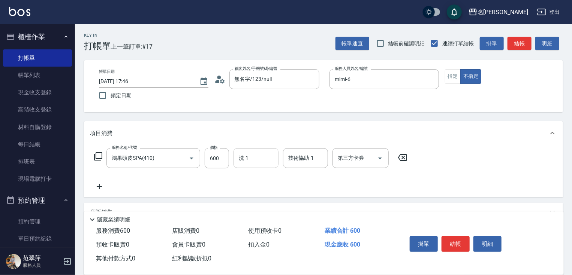
click at [250, 157] on input "洗-1" at bounding box center [256, 158] width 38 height 13
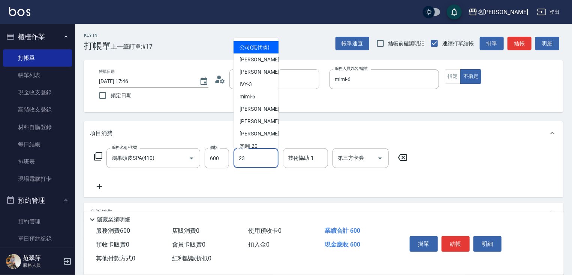
type input "鴨肉-23"
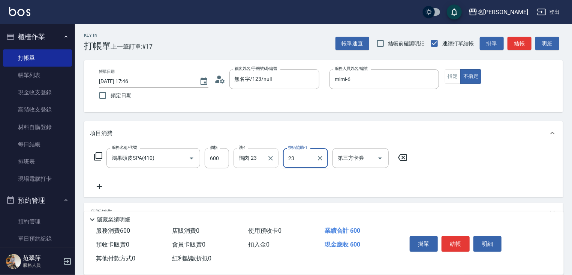
type input "鴨肉-23"
click at [98, 188] on icon at bounding box center [99, 186] width 19 height 9
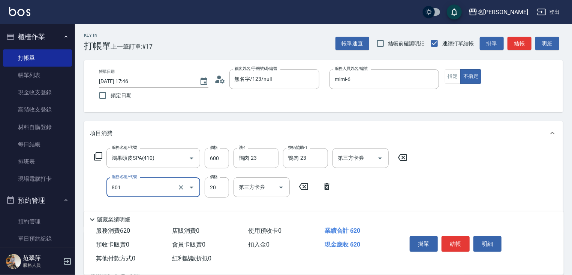
type input "潤絲20(801)"
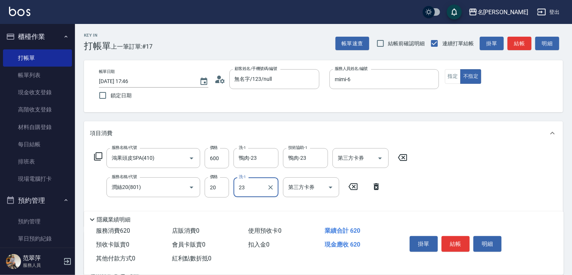
type input "鴨肉-23"
click at [463, 242] on button "結帳" at bounding box center [455, 244] width 28 height 16
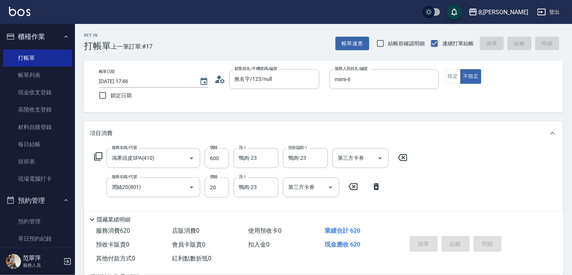
type input "[DATE] 17:47"
